Goal: Check status: Check status

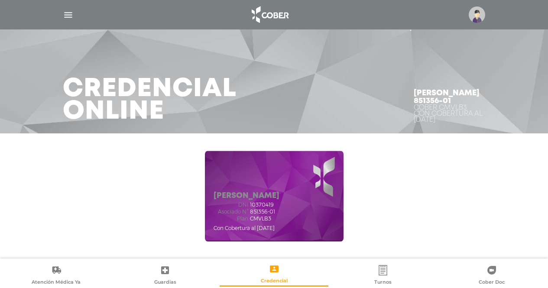
click at [68, 14] on img "button" at bounding box center [68, 15] width 11 height 11
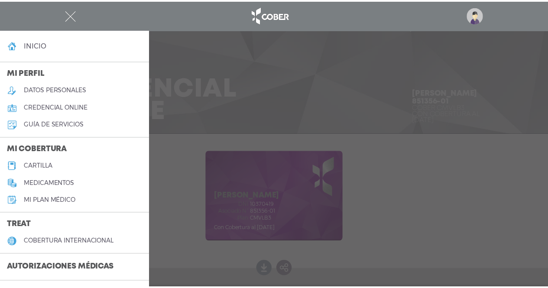
scroll to position [43, 0]
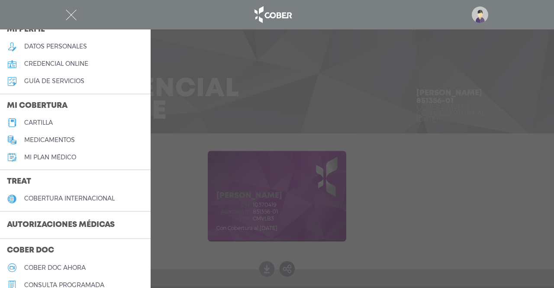
click at [69, 227] on h3 "Autorizaciones médicas" at bounding box center [61, 225] width 122 height 16
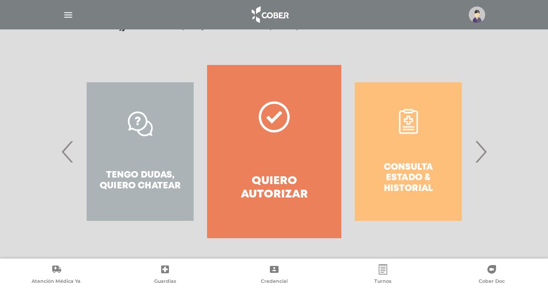
scroll to position [147, 0]
click at [483, 148] on span "›" at bounding box center [480, 151] width 17 height 47
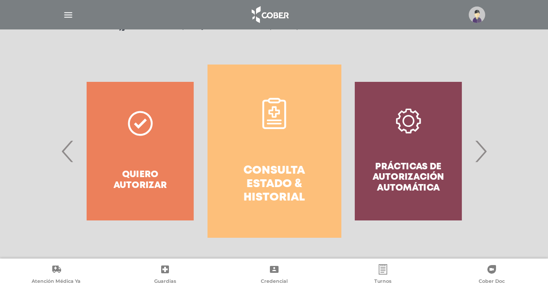
click at [287, 129] on link "Consulta estado & historial" at bounding box center [274, 150] width 134 height 173
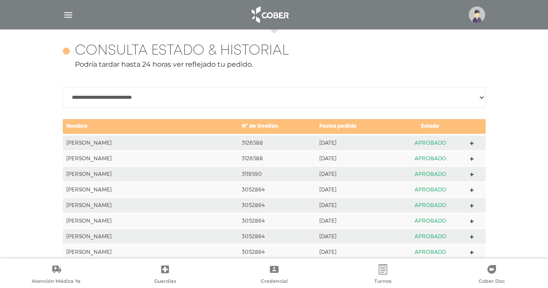
scroll to position [384, 0]
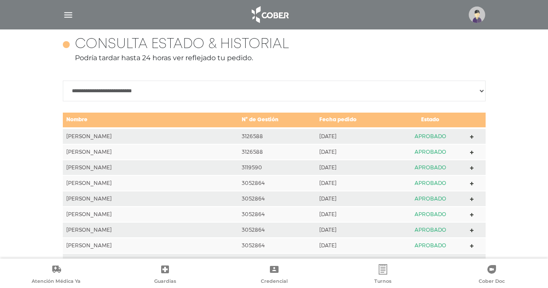
click at [470, 136] on icon at bounding box center [472, 137] width 4 height 4
